Goal: Complete application form: Complete application form

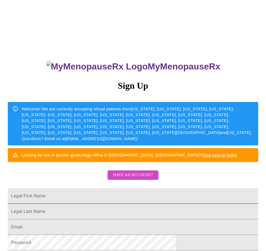
click at [91, 195] on input "Legal First Name" at bounding box center [133, 196] width 250 height 16
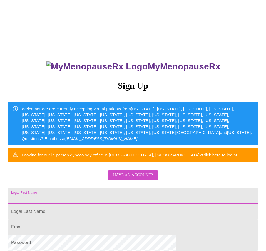
type input "[EMAIL_ADDRESS][DOMAIN_NAME]"
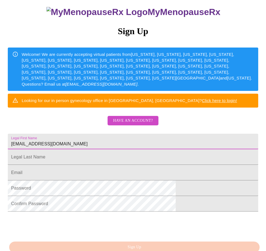
scroll to position [56, 0]
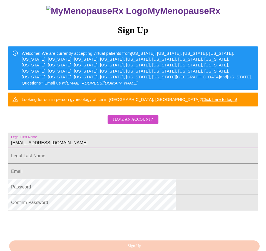
drag, startPoint x: 111, startPoint y: 142, endPoint x: 23, endPoint y: 130, distance: 88.4
click at [23, 130] on div "MyMenopauseRx Sign Up Welcome! We are currently accepting virtual patients from…" at bounding box center [132, 97] width 261 height 301
type input "brandia"
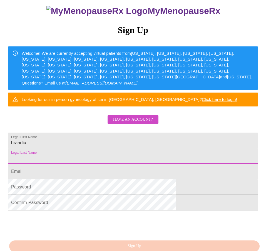
click at [69, 163] on input "Legal First Name" at bounding box center [133, 156] width 250 height 16
type input "[PERSON_NAME]"
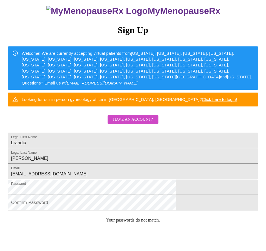
click at [104, 179] on input "[EMAIL_ADDRESS][DOMAIN_NAME]" at bounding box center [133, 172] width 250 height 16
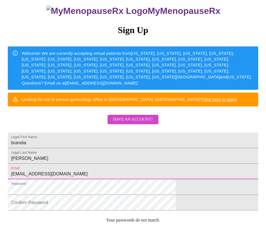
type input "[EMAIL_ADDRESS][DOMAIN_NAME]"
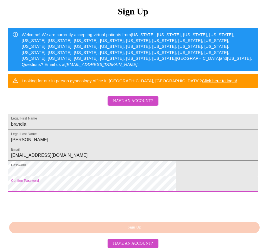
scroll to position [105, 0]
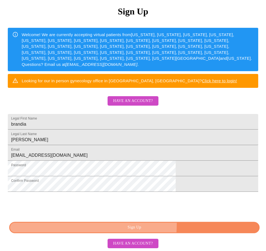
click at [107, 224] on span "Sign Up" at bounding box center [134, 227] width 237 height 7
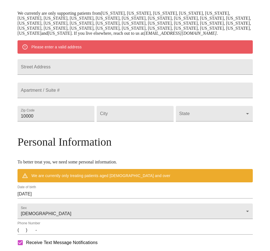
scroll to position [83, 0]
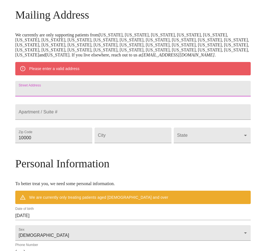
click at [77, 96] on input "Street Address" at bounding box center [132, 89] width 235 height 16
type input "15 crestbriar ct"
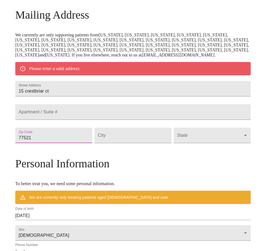
type input "77521"
type input "baytown"
click at [194, 165] on body "MyMenopauseRx Welcome to MyMenopauseRx Since it's your first time here, you'll …" at bounding box center [132, 140] width 261 height 443
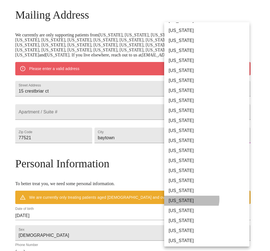
drag, startPoint x: 191, startPoint y: 200, endPoint x: 195, endPoint y: 206, distance: 7.9
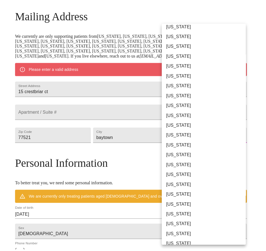
scroll to position [278, 0]
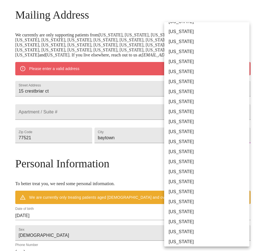
click at [179, 170] on li "[US_STATE]" at bounding box center [208, 172] width 89 height 10
type input "[US_STATE]"
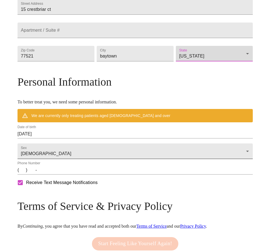
scroll to position [167, 0]
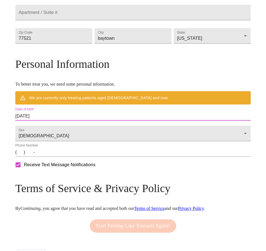
drag, startPoint x: 75, startPoint y: 142, endPoint x: 29, endPoint y: 141, distance: 45.8
click at [29, 141] on div "MyMenopauseRx Welcome to MyMenopauseRx Since it's your first time here, you'll …" at bounding box center [132, 49] width 235 height 427
click at [72, 121] on input "[DATE]" at bounding box center [132, 116] width 235 height 9
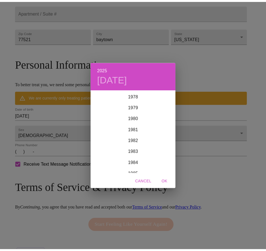
scroll to position [894, 0]
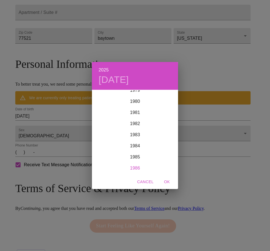
click at [134, 166] on div "1986" at bounding box center [135, 167] width 86 height 11
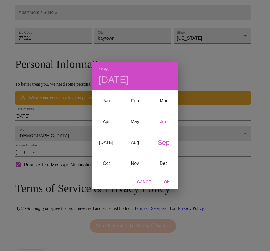
click at [164, 120] on div "Jun" at bounding box center [163, 121] width 29 height 21
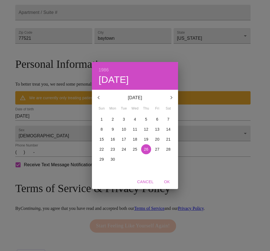
click at [103, 147] on p "22" at bounding box center [101, 149] width 4 height 6
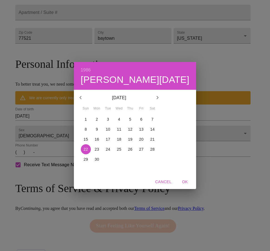
click at [178, 182] on span "OK" at bounding box center [184, 181] width 13 height 7
type input "[DATE]"
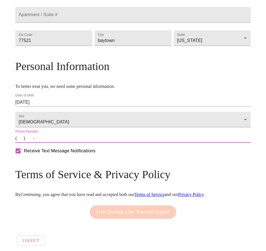
click at [49, 143] on input "(   )    -" at bounding box center [132, 138] width 235 height 9
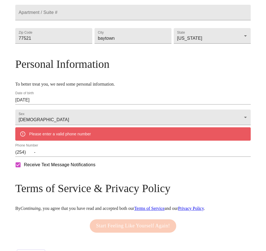
click at [54, 157] on input "(254)    -" at bounding box center [132, 152] width 235 height 9
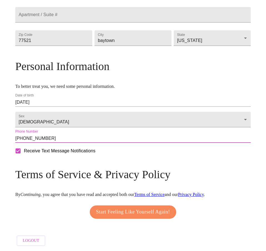
type input "[PHONE_NUMBER]"
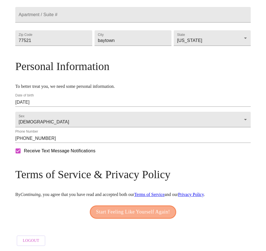
click at [135, 210] on span "Start Feeling Like Yourself Again!" at bounding box center [133, 211] width 74 height 9
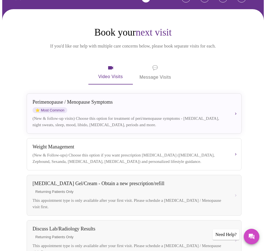
scroll to position [40, 0]
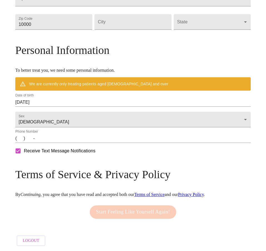
scroll to position [83, 0]
